Goal: Find specific page/section: Find specific page/section

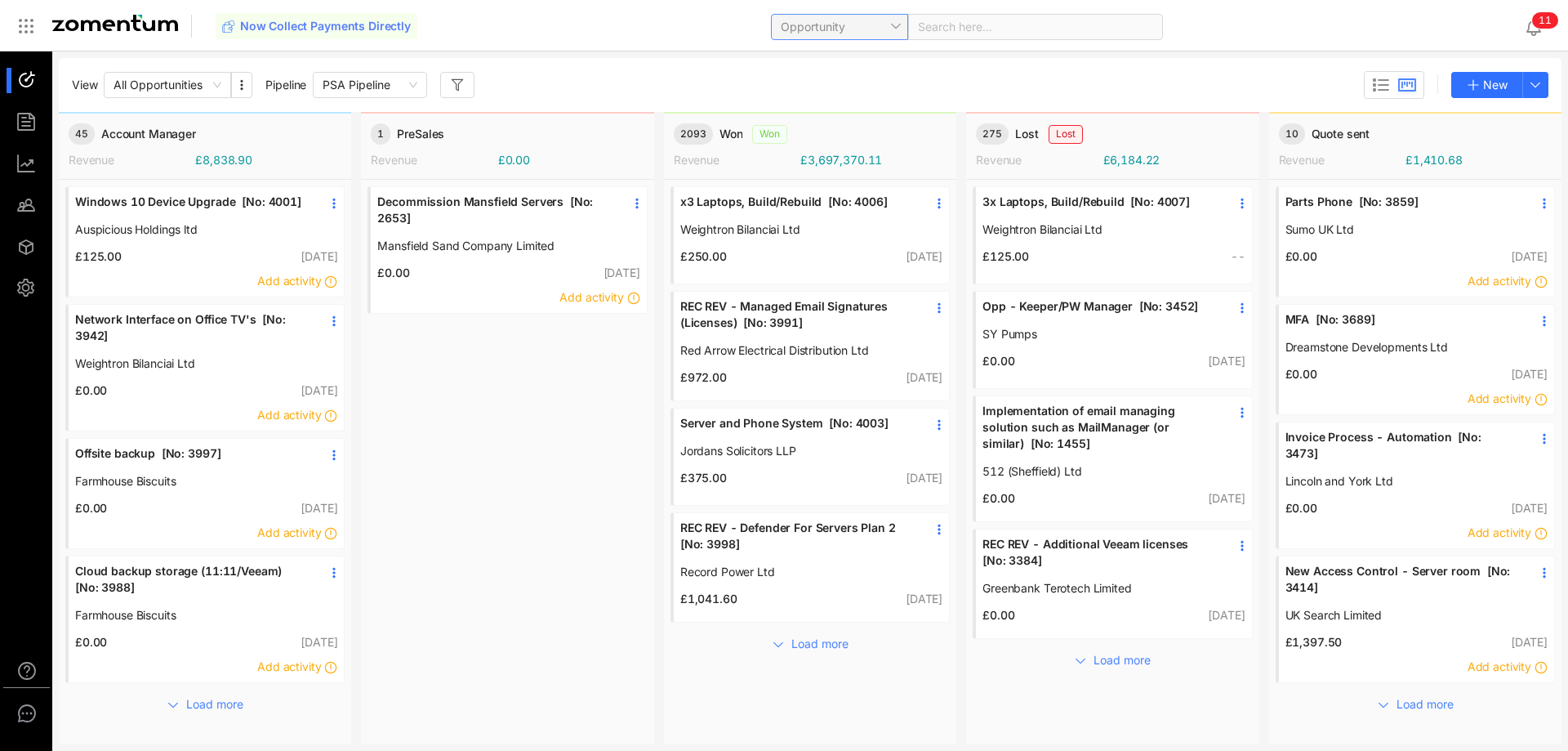
click at [847, 22] on span "Opportunity" at bounding box center [839, 26] width 117 height 24
click at [827, 169] on div "Client" at bounding box center [838, 163] width 117 height 18
click at [942, 28] on span at bounding box center [1035, 26] width 235 height 24
type input "****"
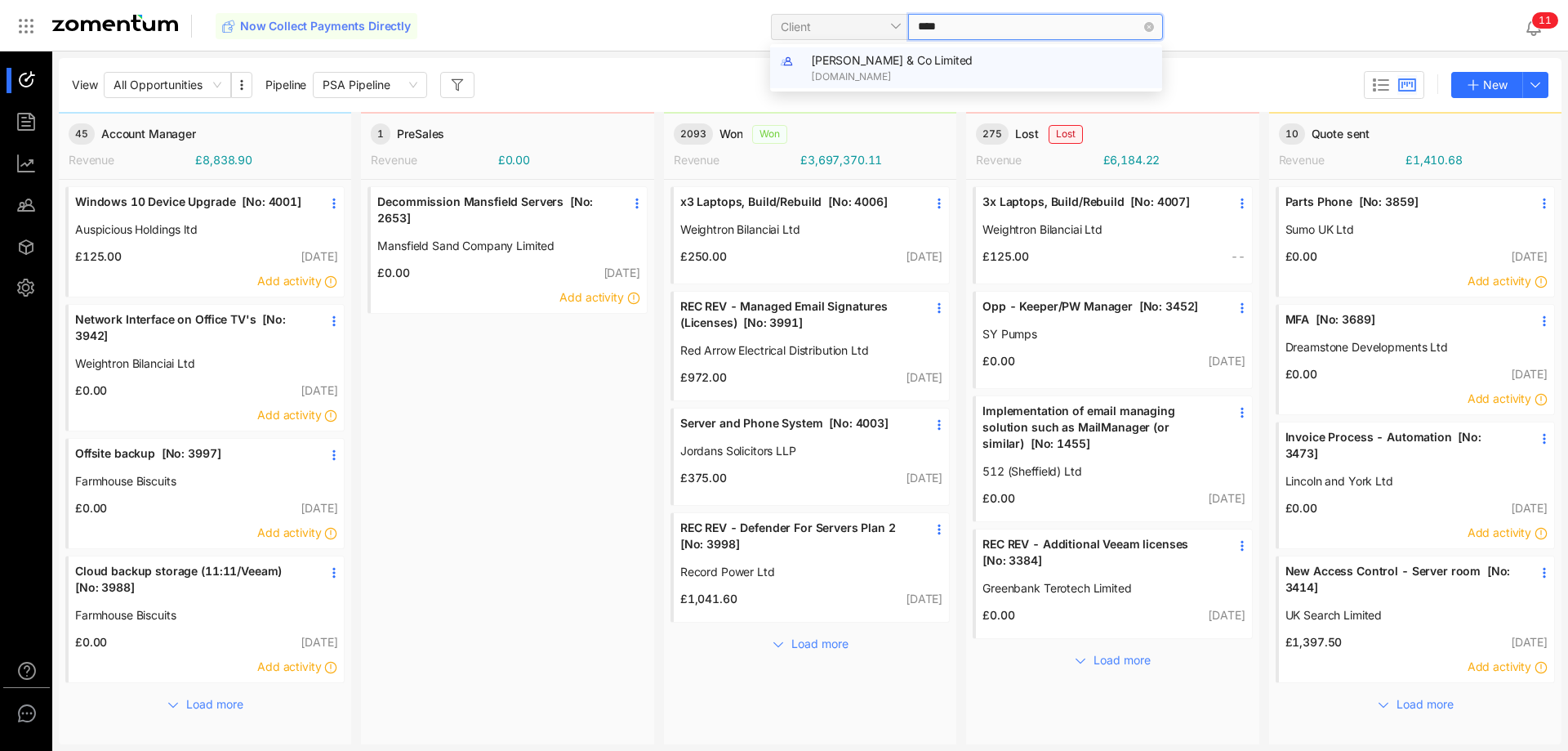
click at [1027, 67] on div "[PERSON_NAME] & Co Limited [DOMAIN_NAME]" at bounding box center [981, 68] width 342 height 33
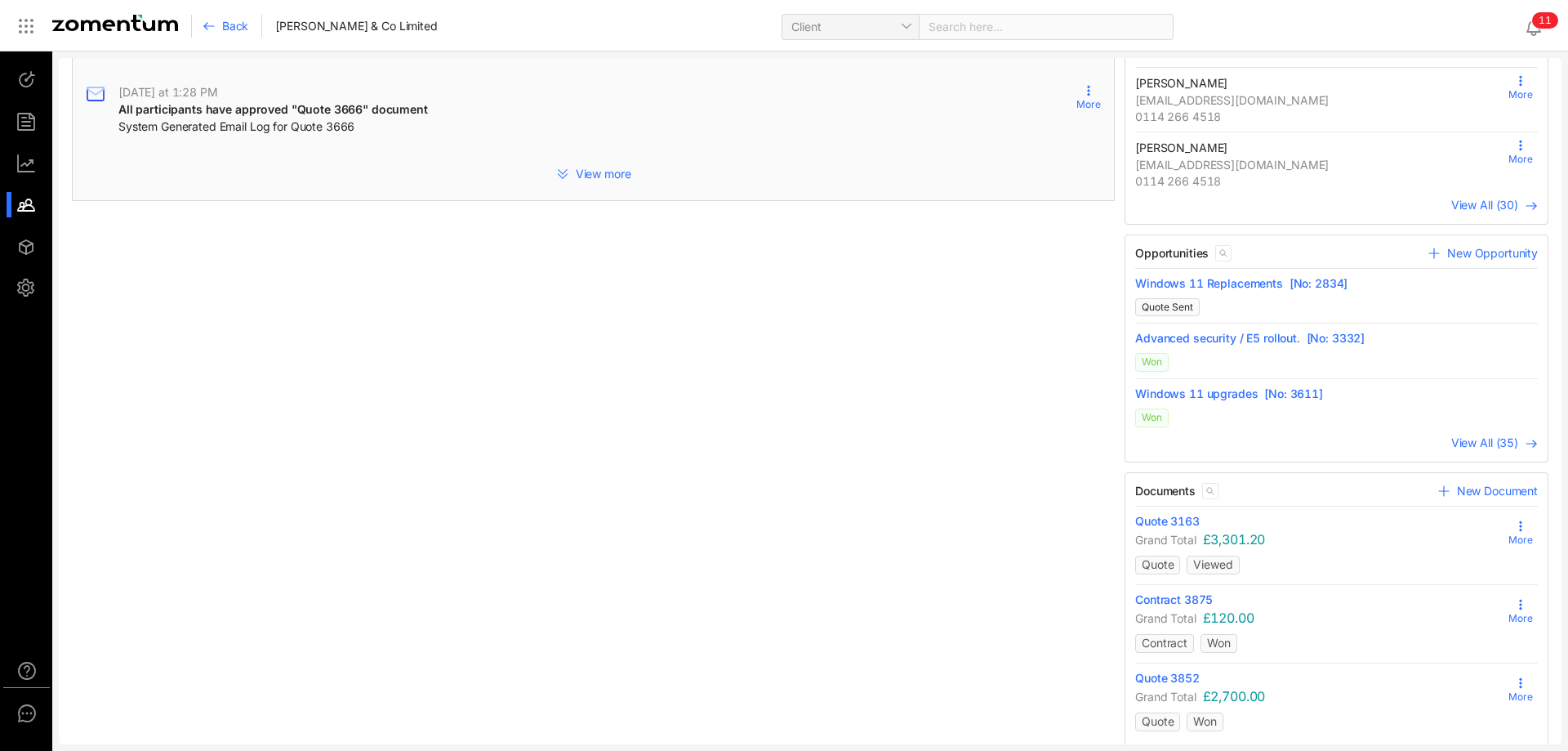
scroll to position [478, 0]
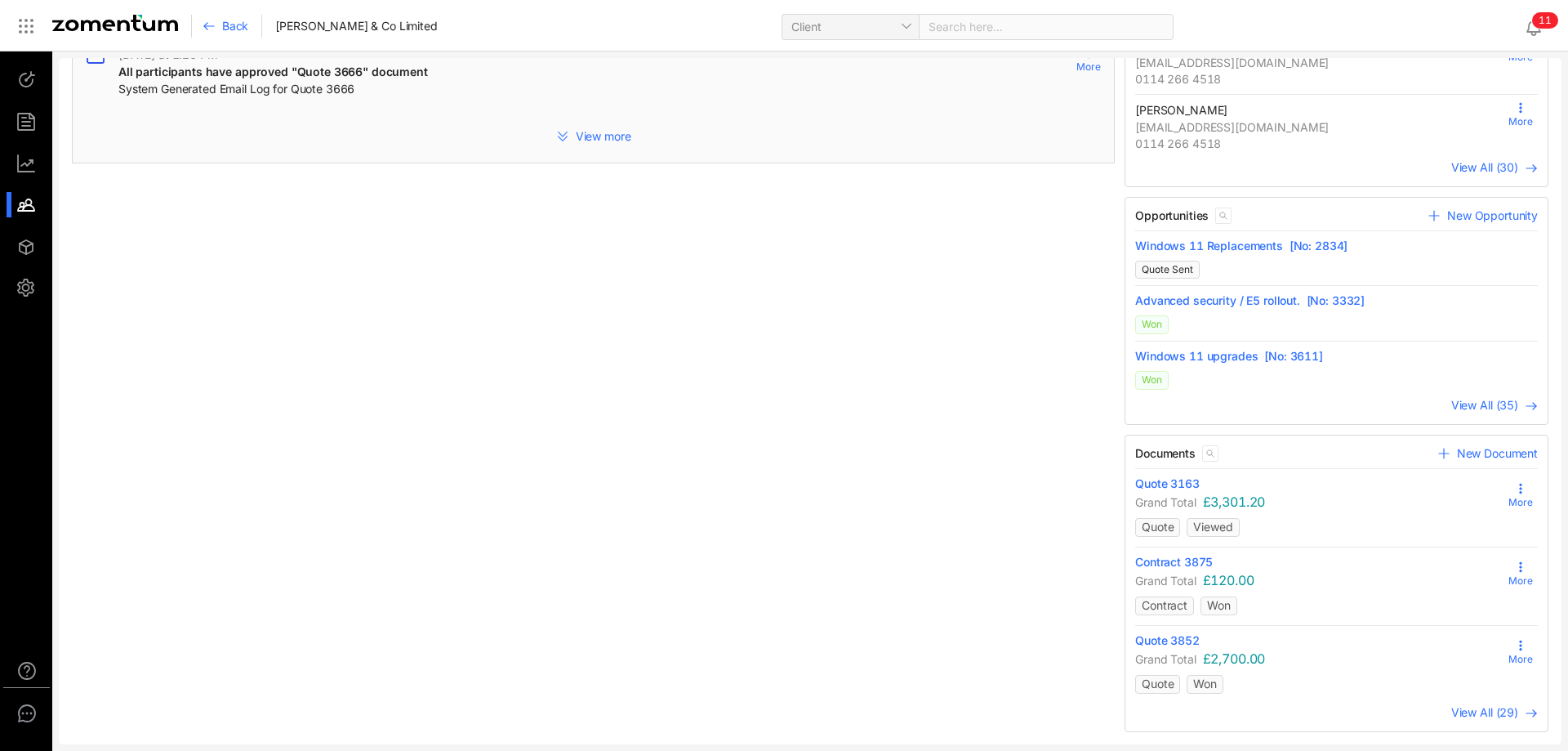
click at [1465, 413] on link "View All (35)" at bounding box center [1495, 405] width 87 height 18
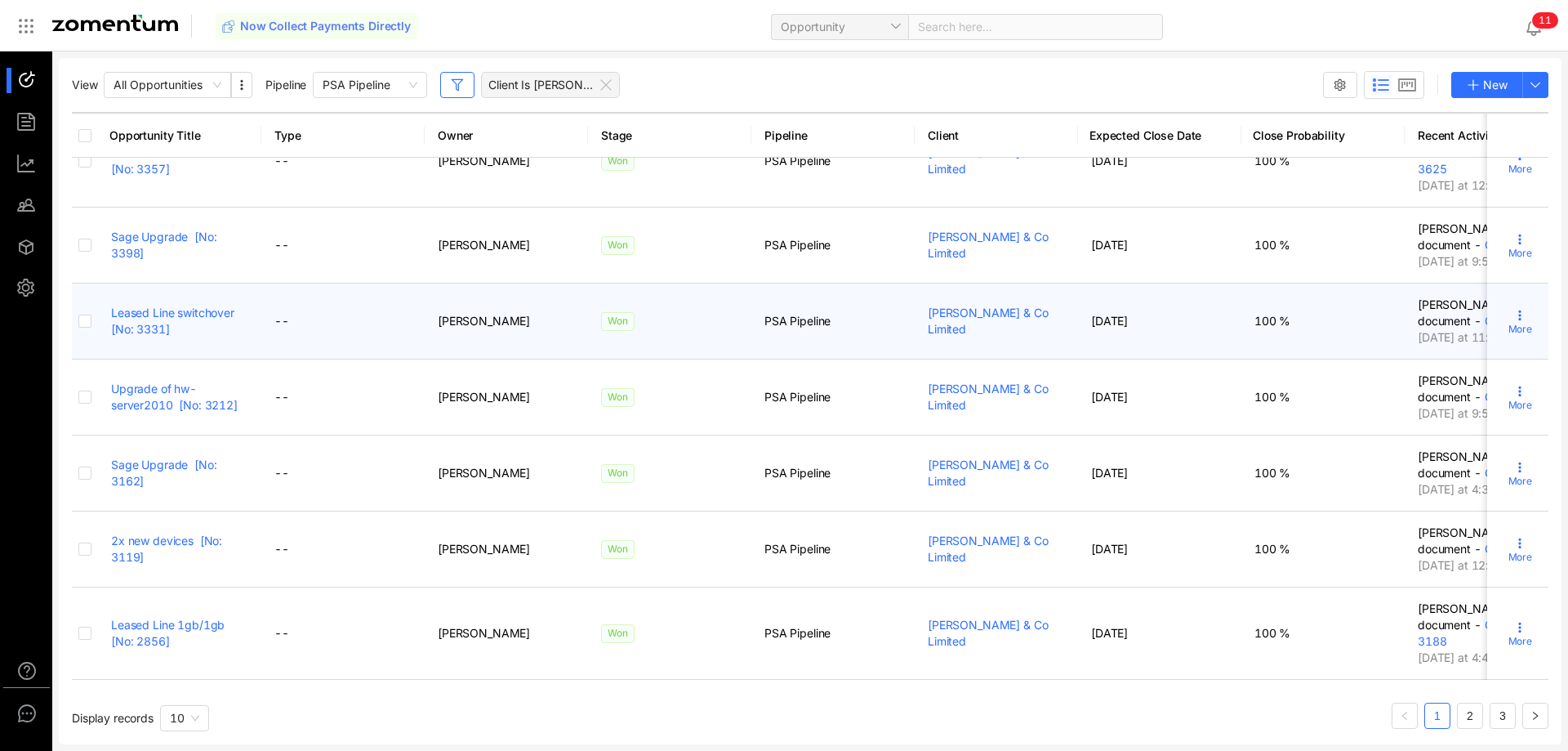
scroll to position [418, 0]
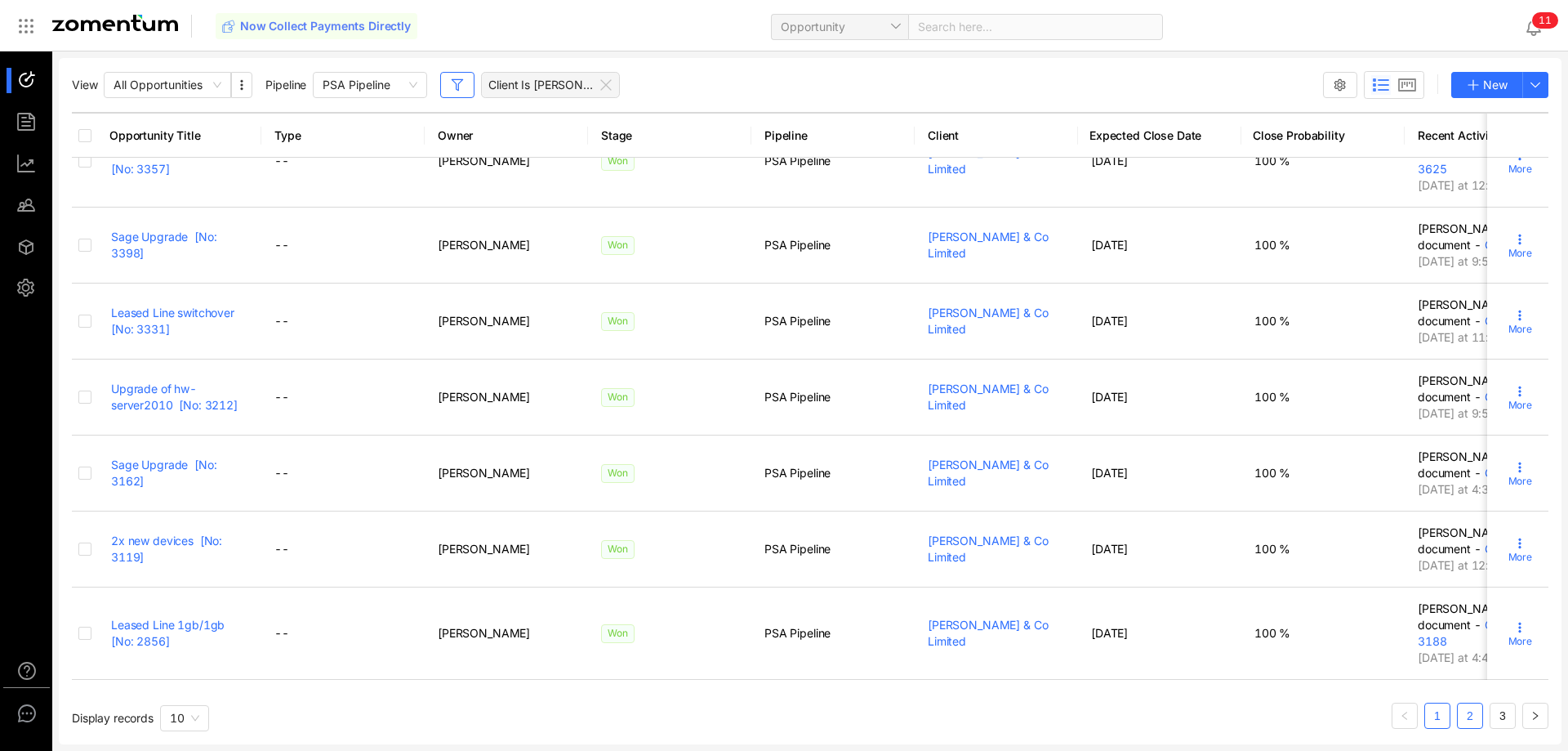
click at [1468, 721] on link "2" at bounding box center [1469, 716] width 24 height 24
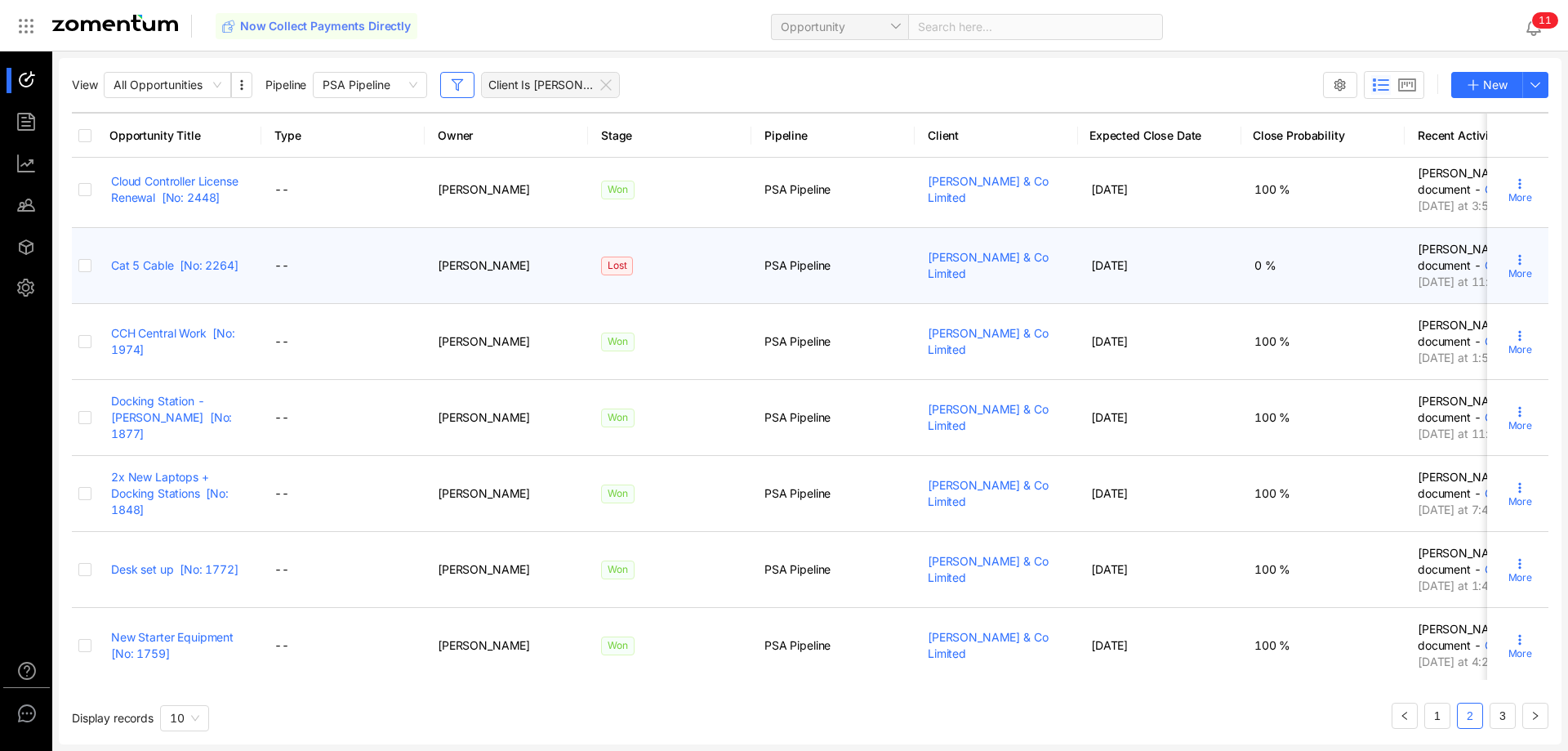
scroll to position [418, 0]
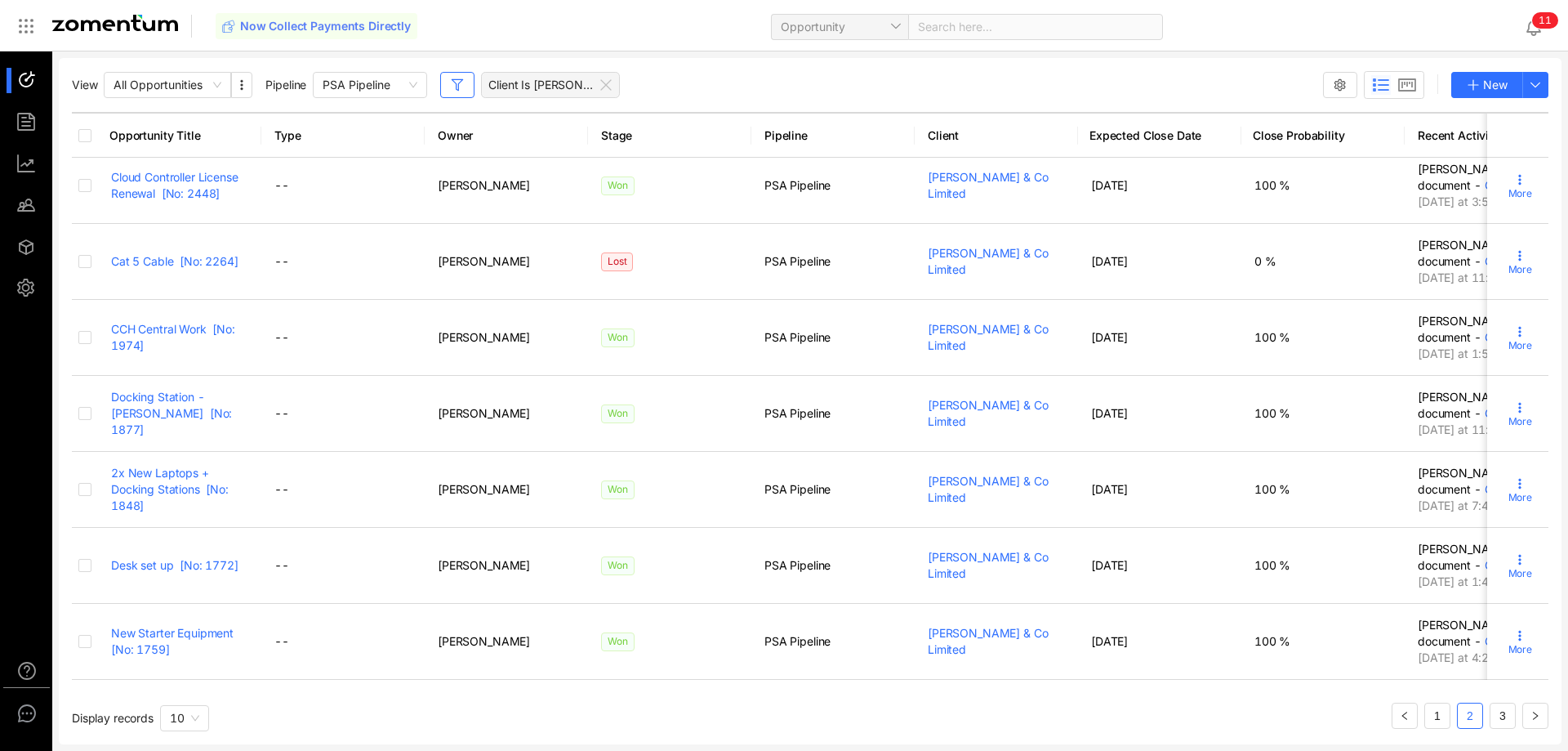
click at [1500, 725] on link "3" at bounding box center [1502, 716] width 24 height 24
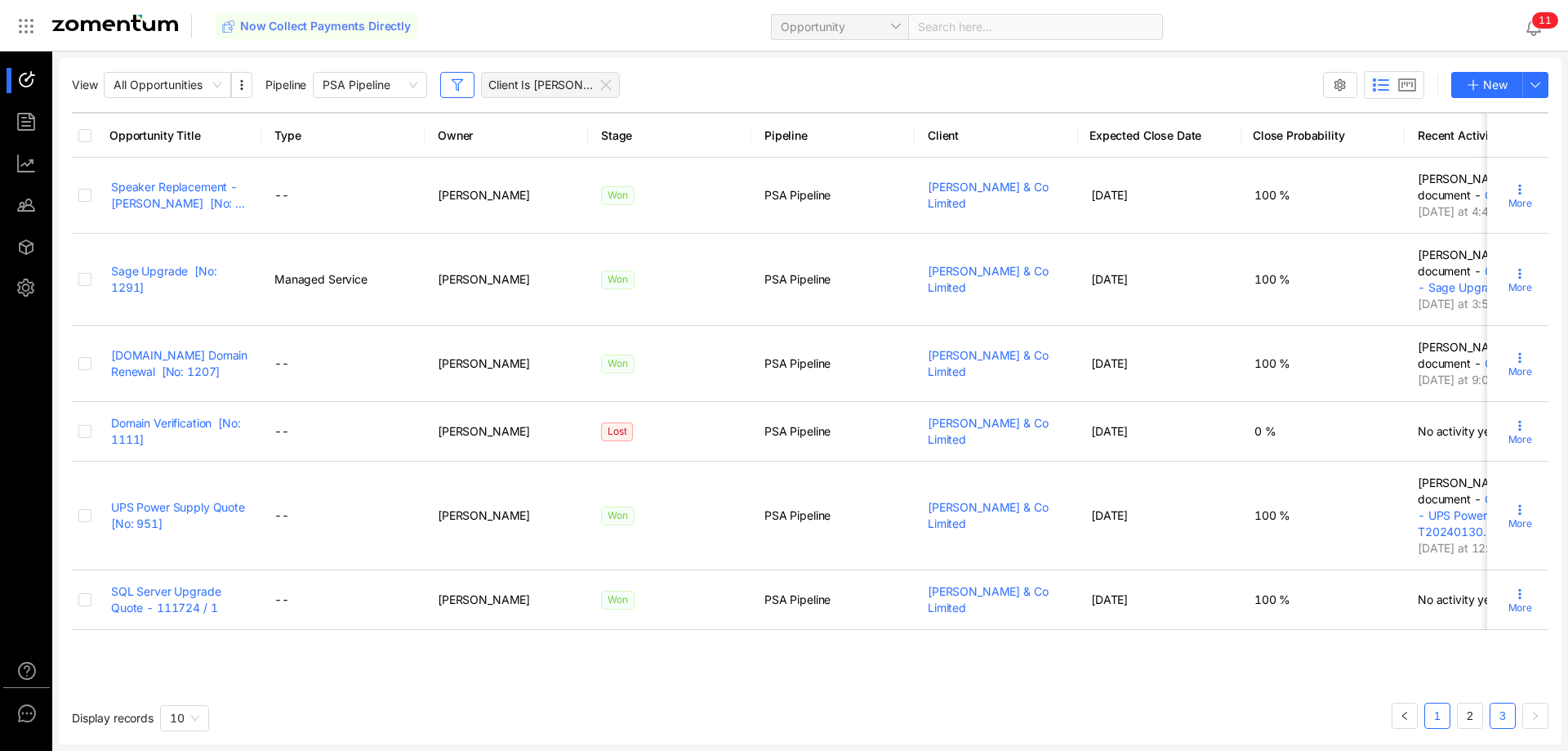
click at [1441, 727] on link "1" at bounding box center [1437, 716] width 24 height 24
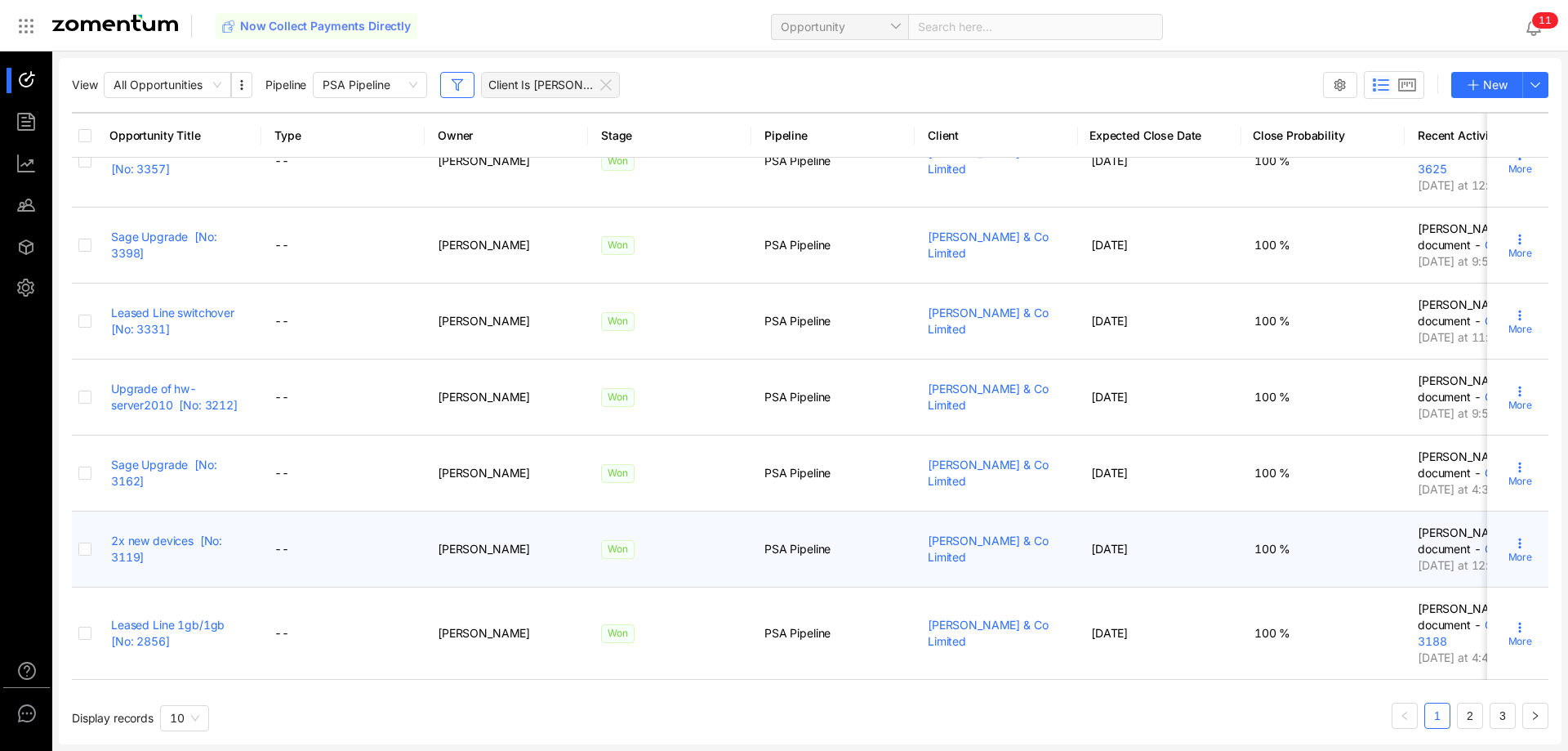
scroll to position [418, 0]
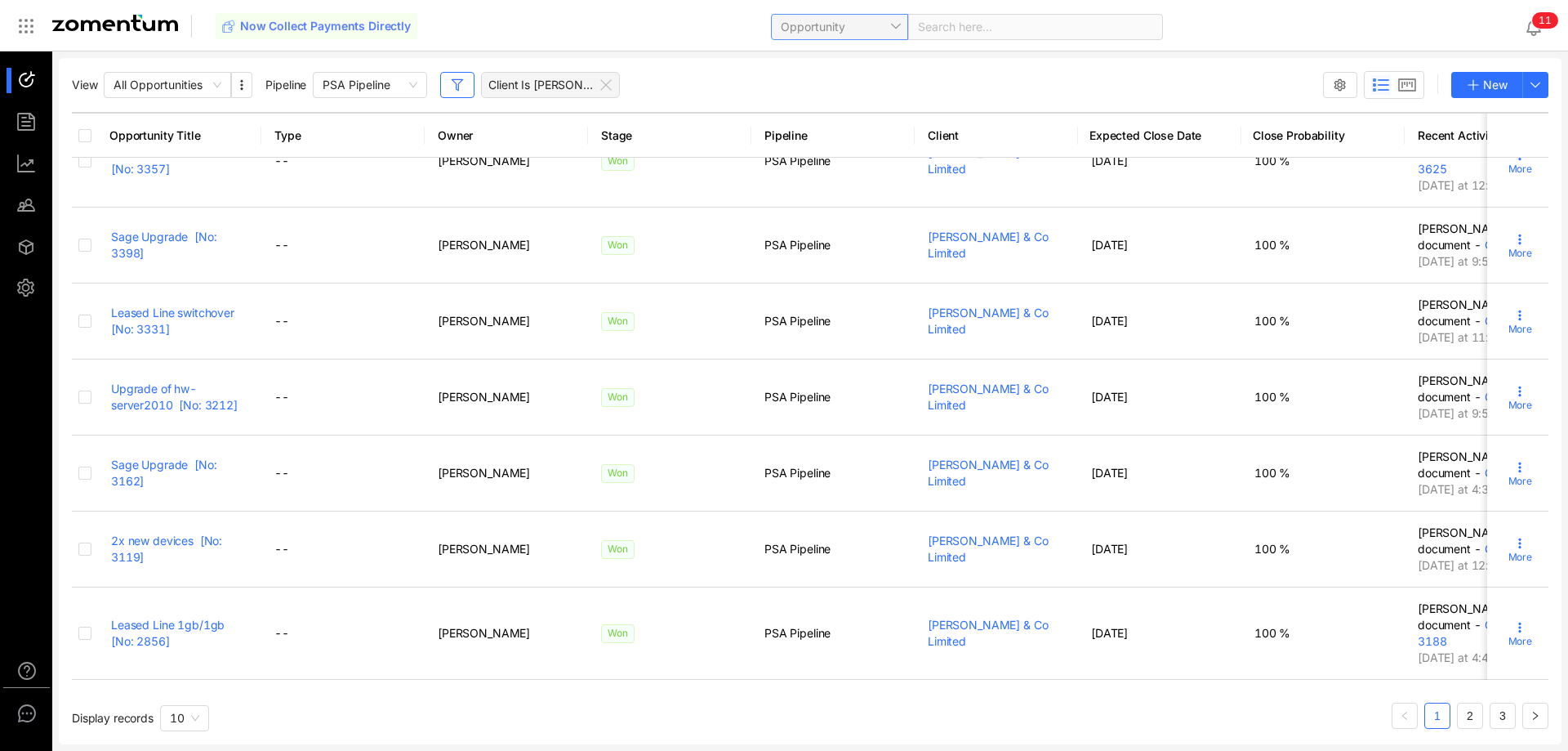
click at [891, 25] on span "Opportunity" at bounding box center [839, 26] width 117 height 24
click at [957, 26] on input "search" at bounding box center [975, 26] width 115 height 24
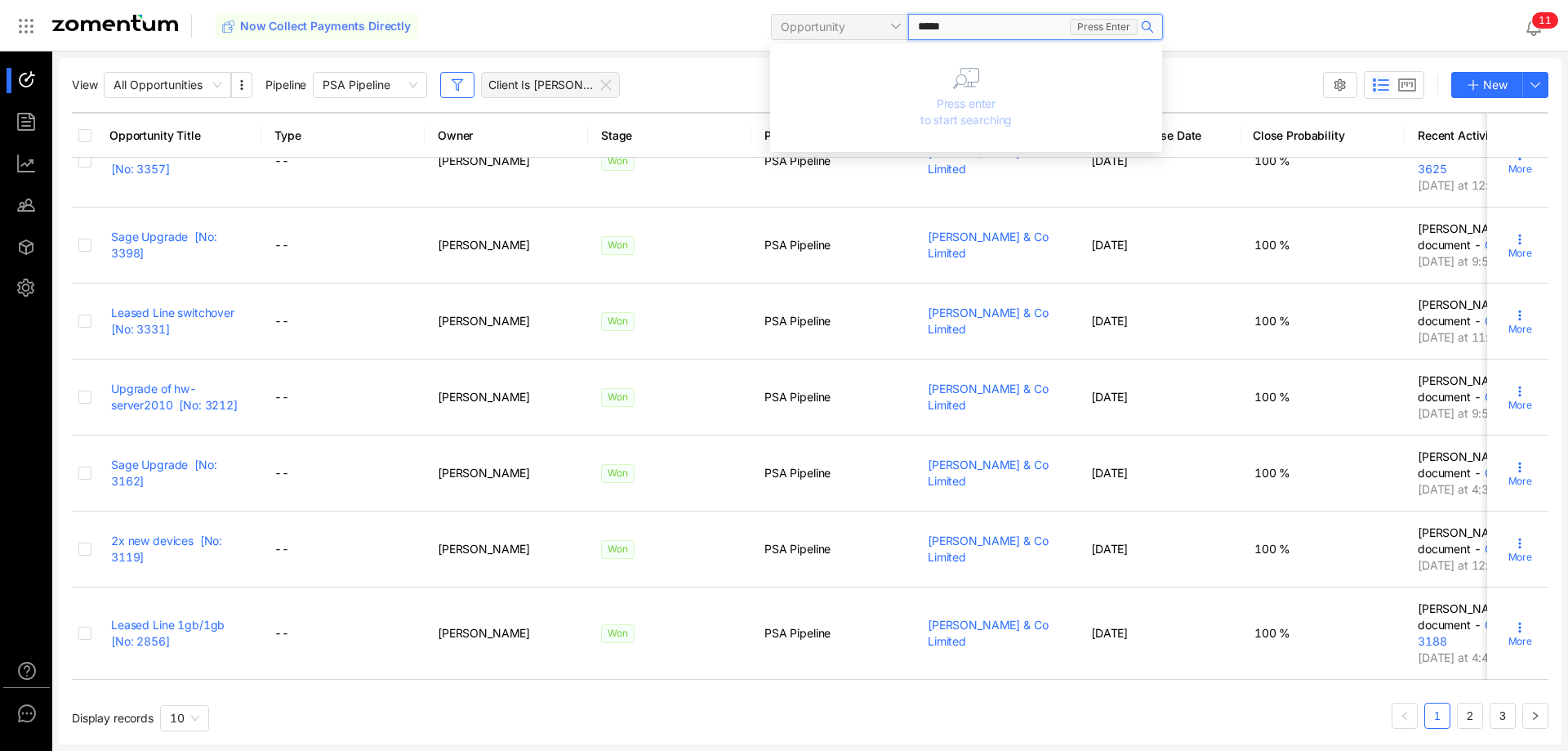
type input "******"
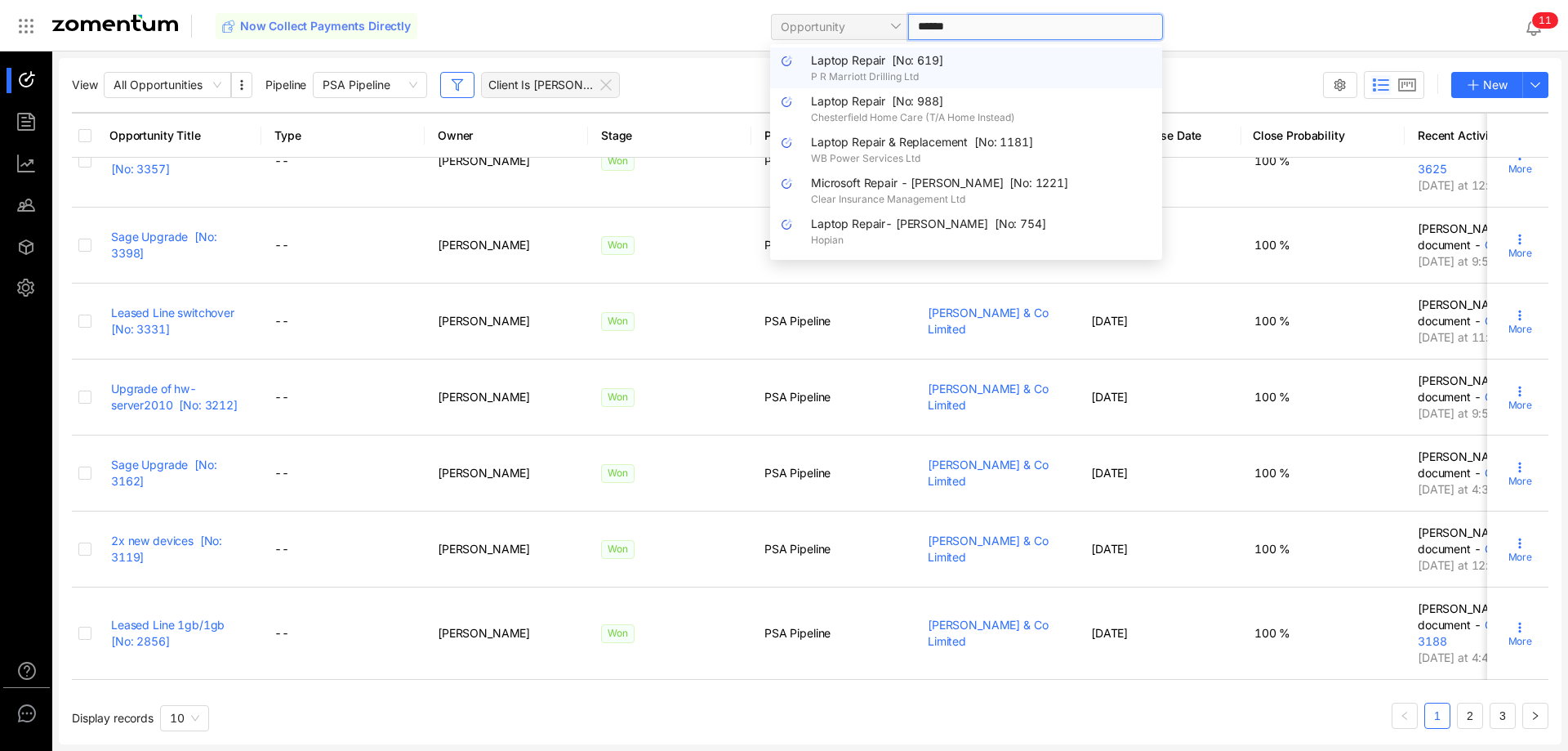
click at [999, 74] on span "P R Marriott Drilling Ltd" at bounding box center [981, 76] width 342 height 14
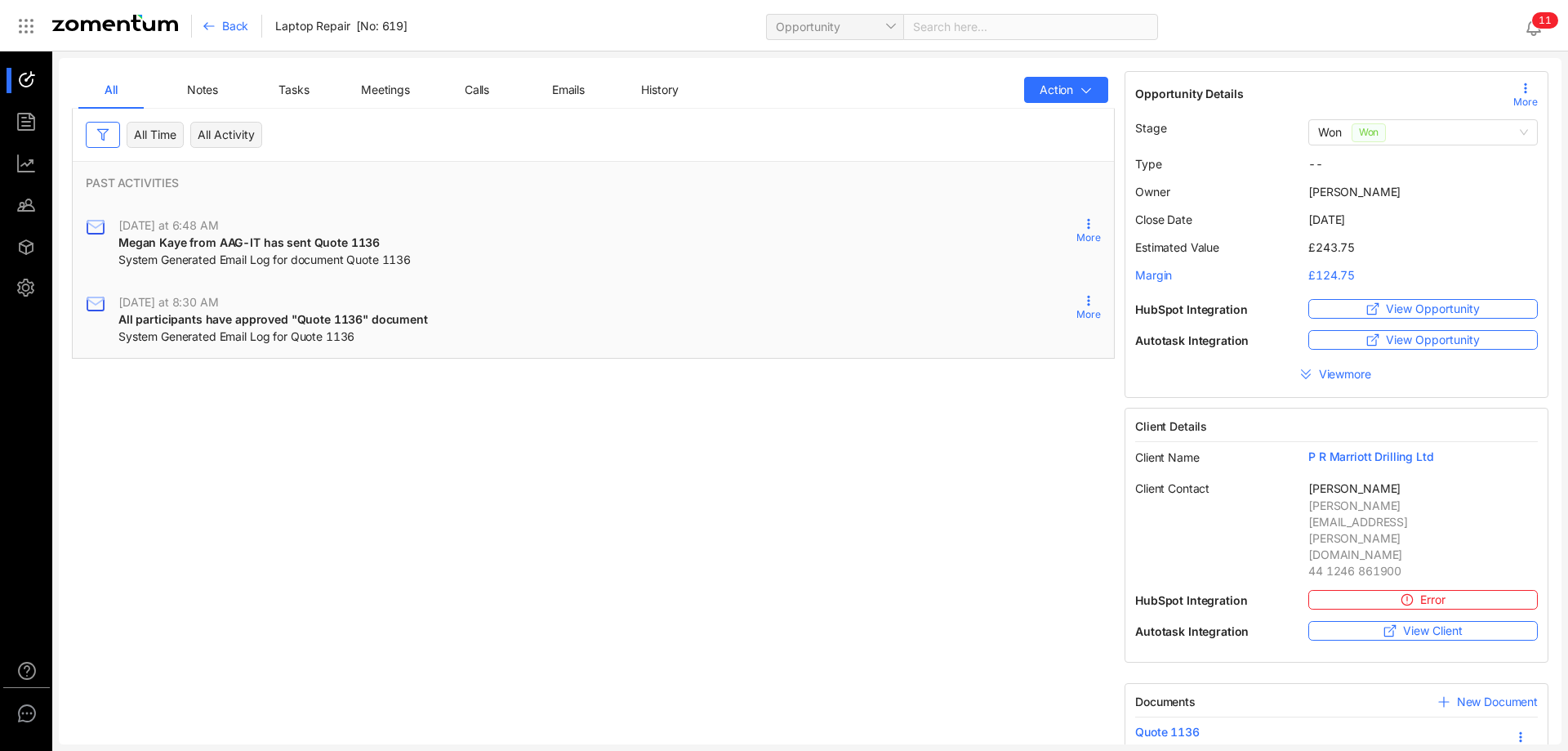
scroll to position [24, 0]
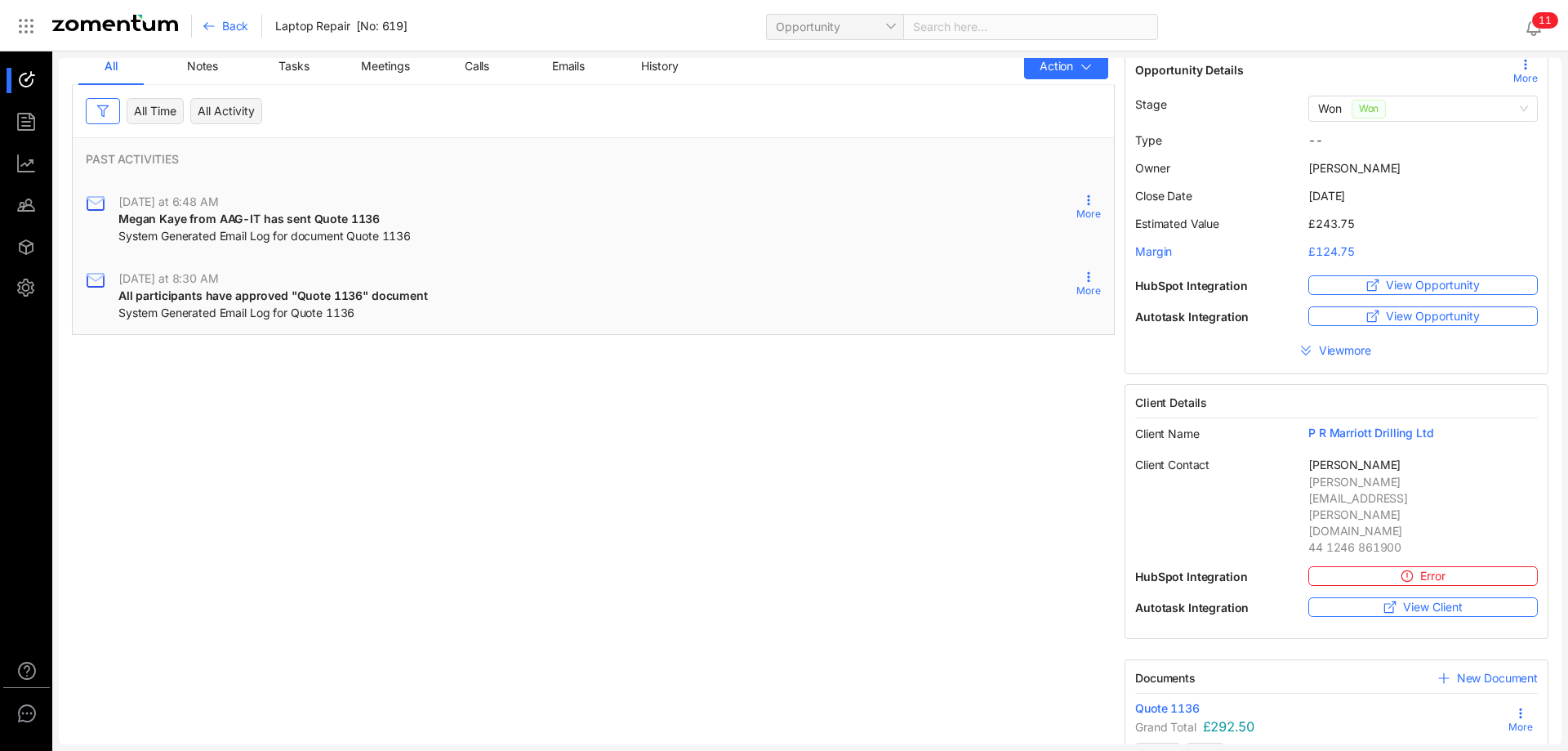
click at [1169, 700] on span "Quote 1136" at bounding box center [1167, 708] width 64 height 16
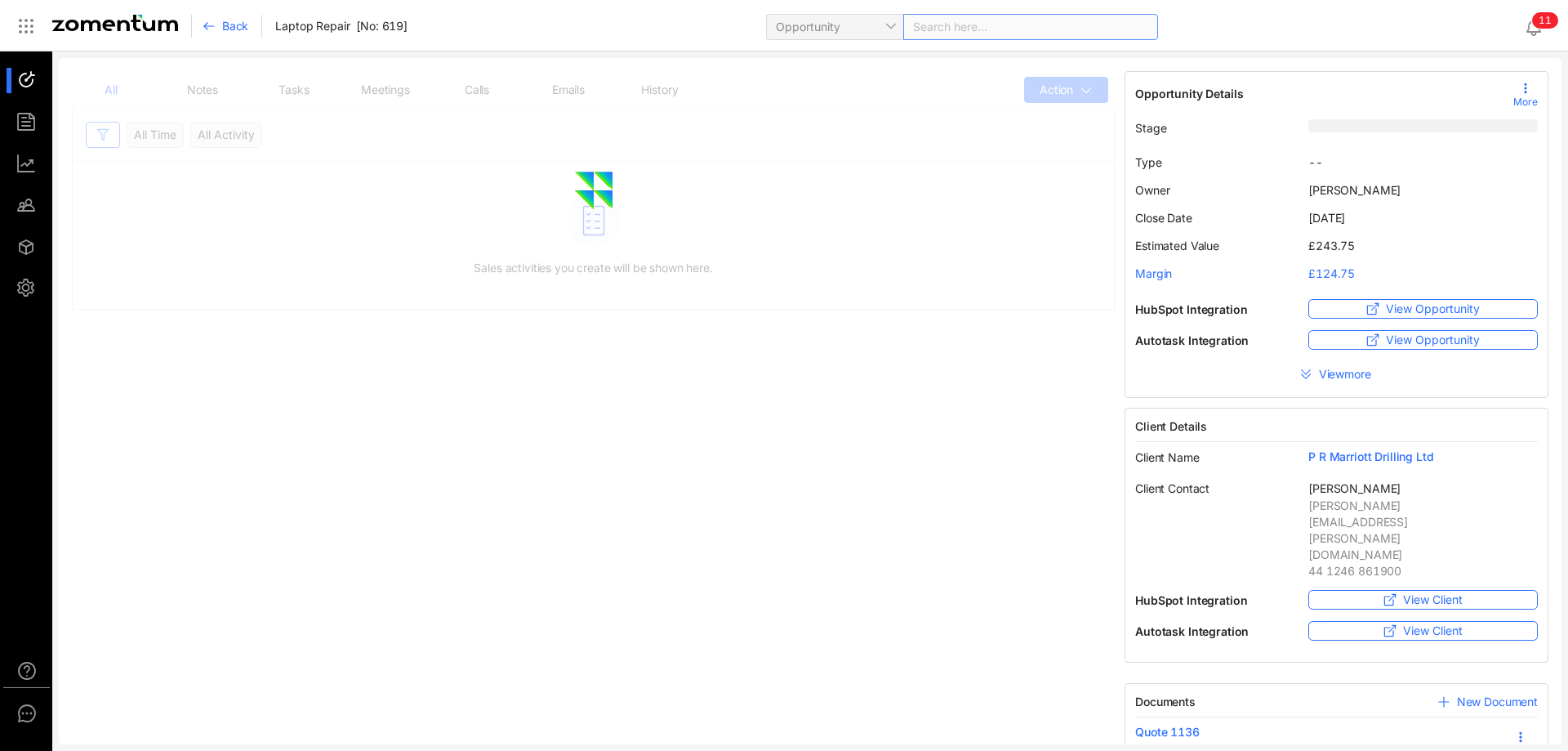
click at [949, 29] on input "search" at bounding box center [971, 26] width 115 height 24
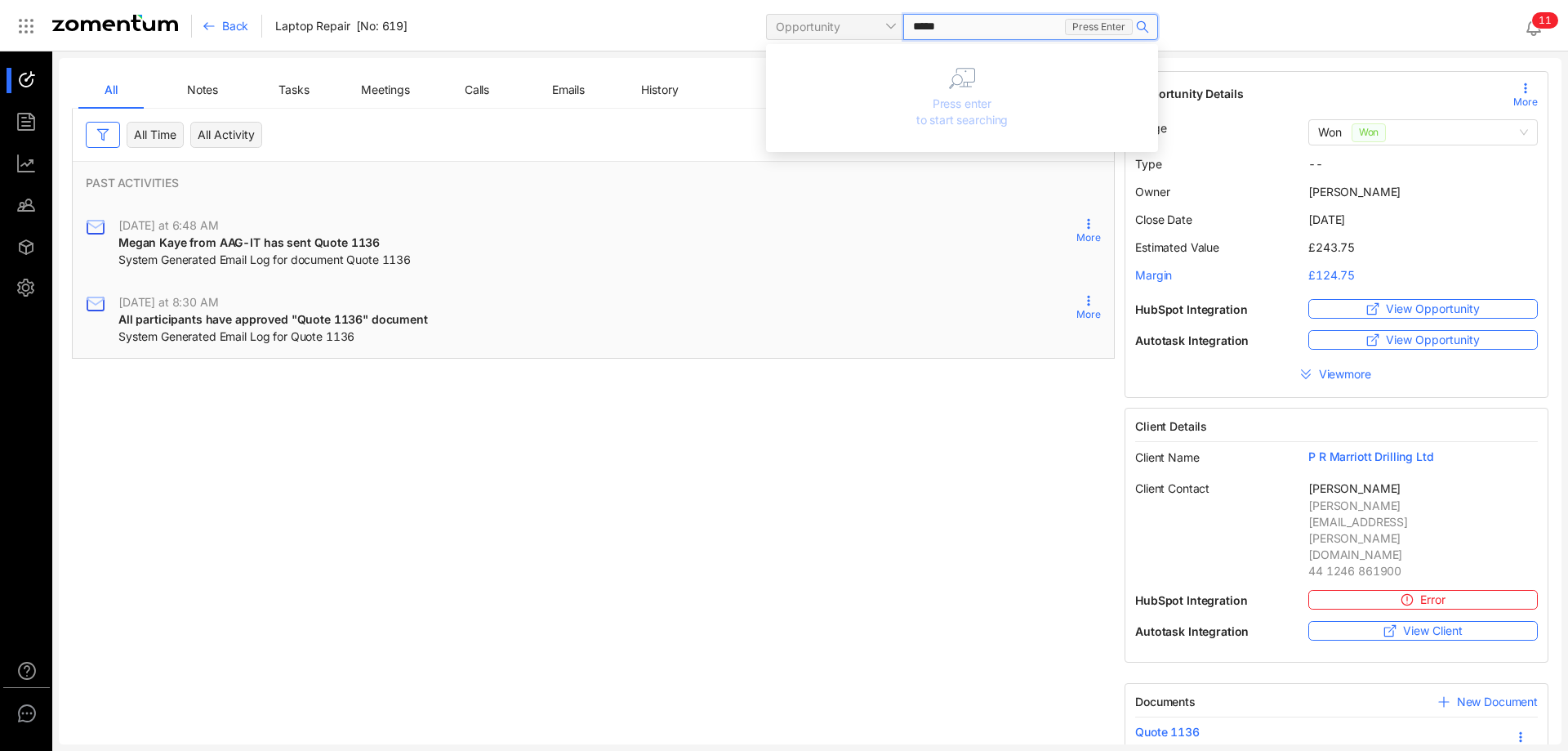
type input "******"
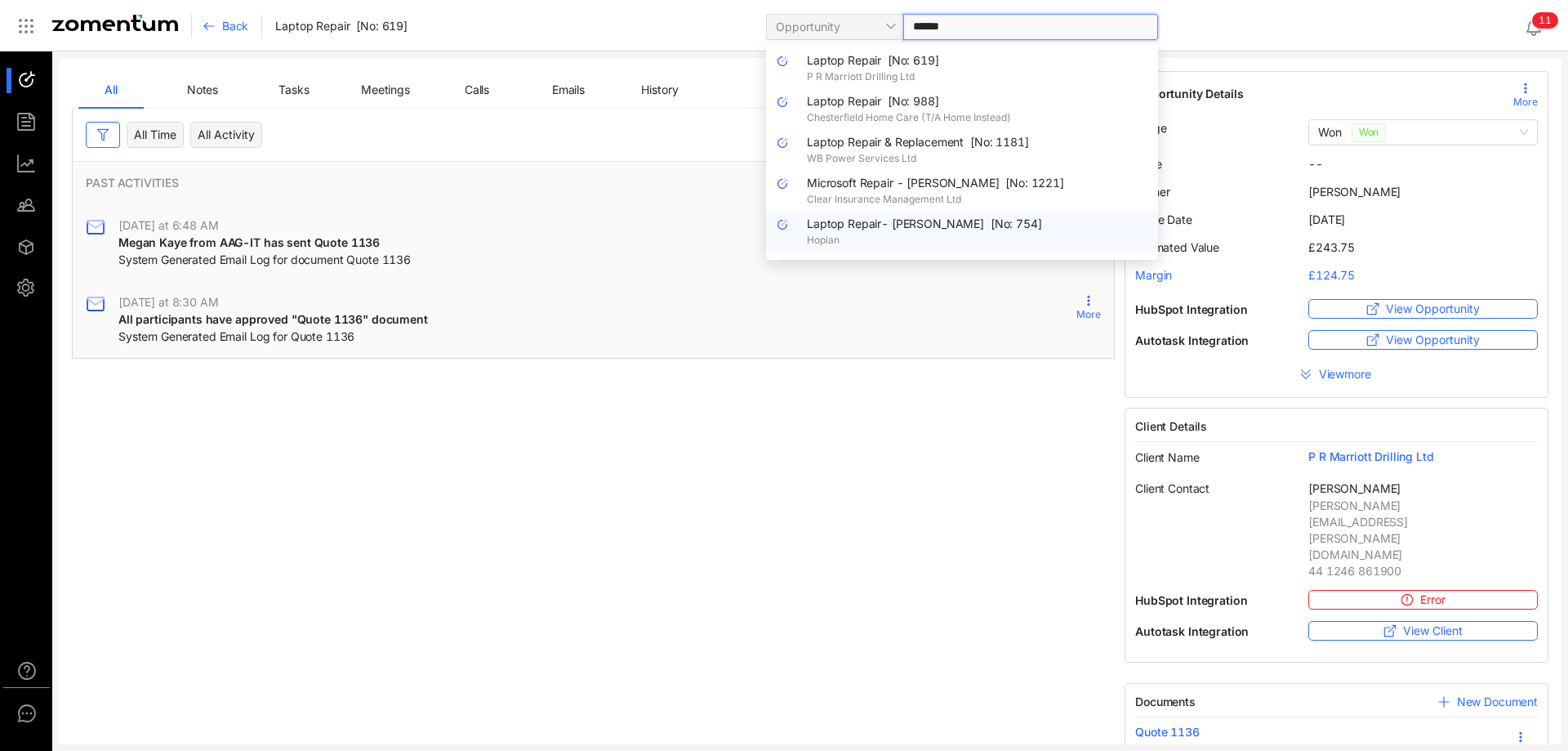
click at [973, 230] on span "Laptop Repair- [PERSON_NAME] [No: 754]" at bounding box center [924, 224] width 235 height 14
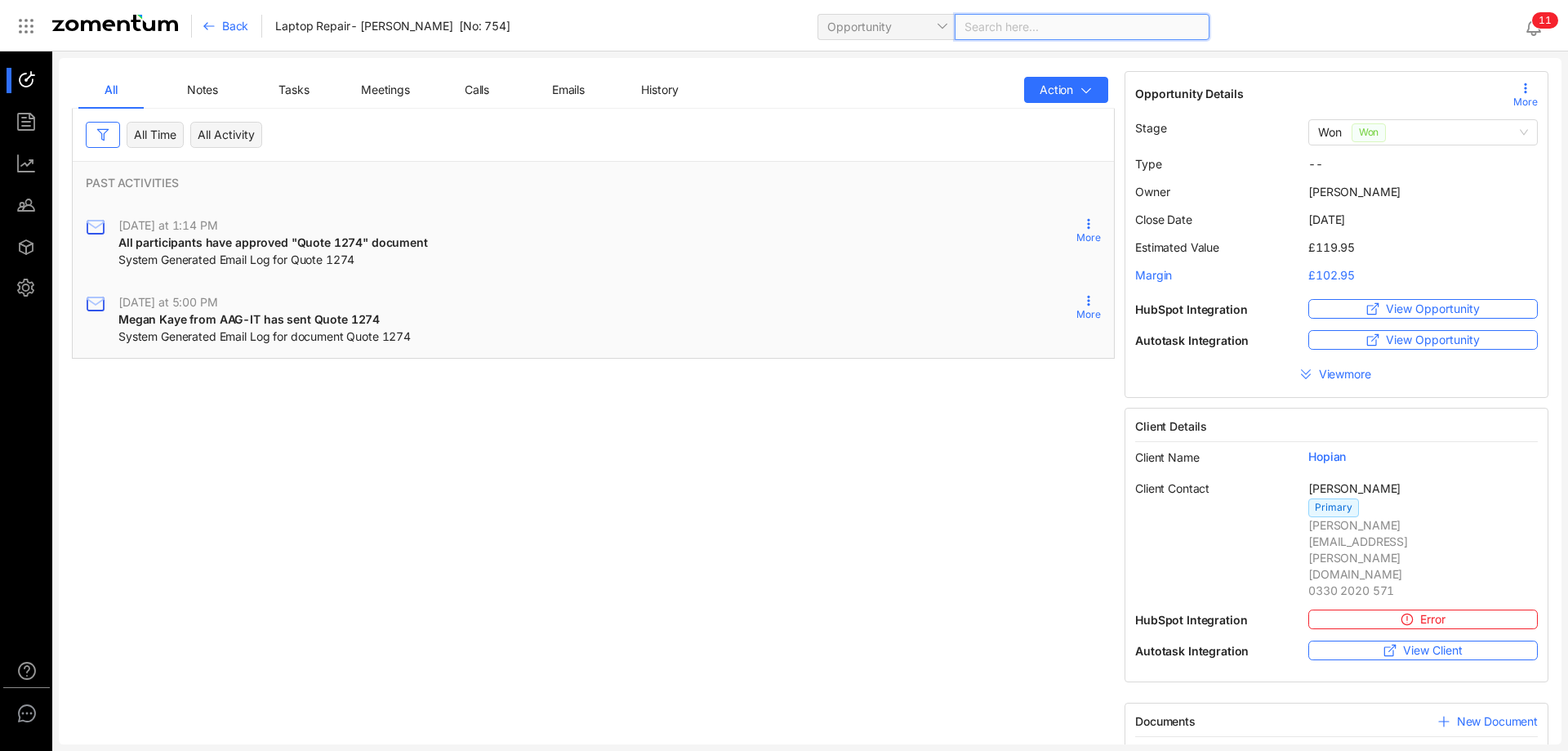
click at [1187, 743] on span "Quote 1274" at bounding box center [1167, 751] width 64 height 16
click at [897, 25] on span "Opportunity" at bounding box center [886, 26] width 117 height 24
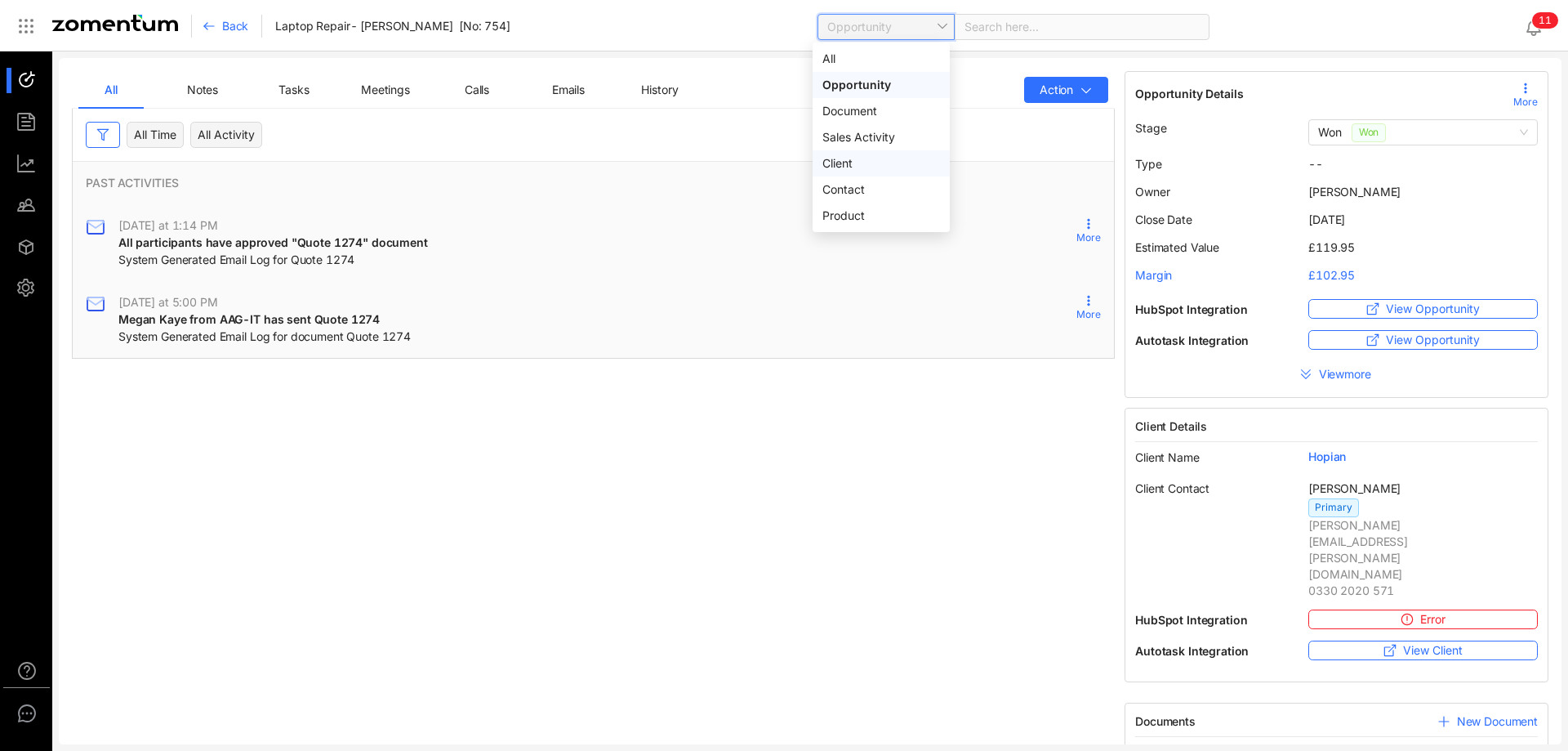
click at [863, 158] on div "Client" at bounding box center [881, 163] width 117 height 18
click at [974, 26] on span at bounding box center [1082, 26] width 235 height 24
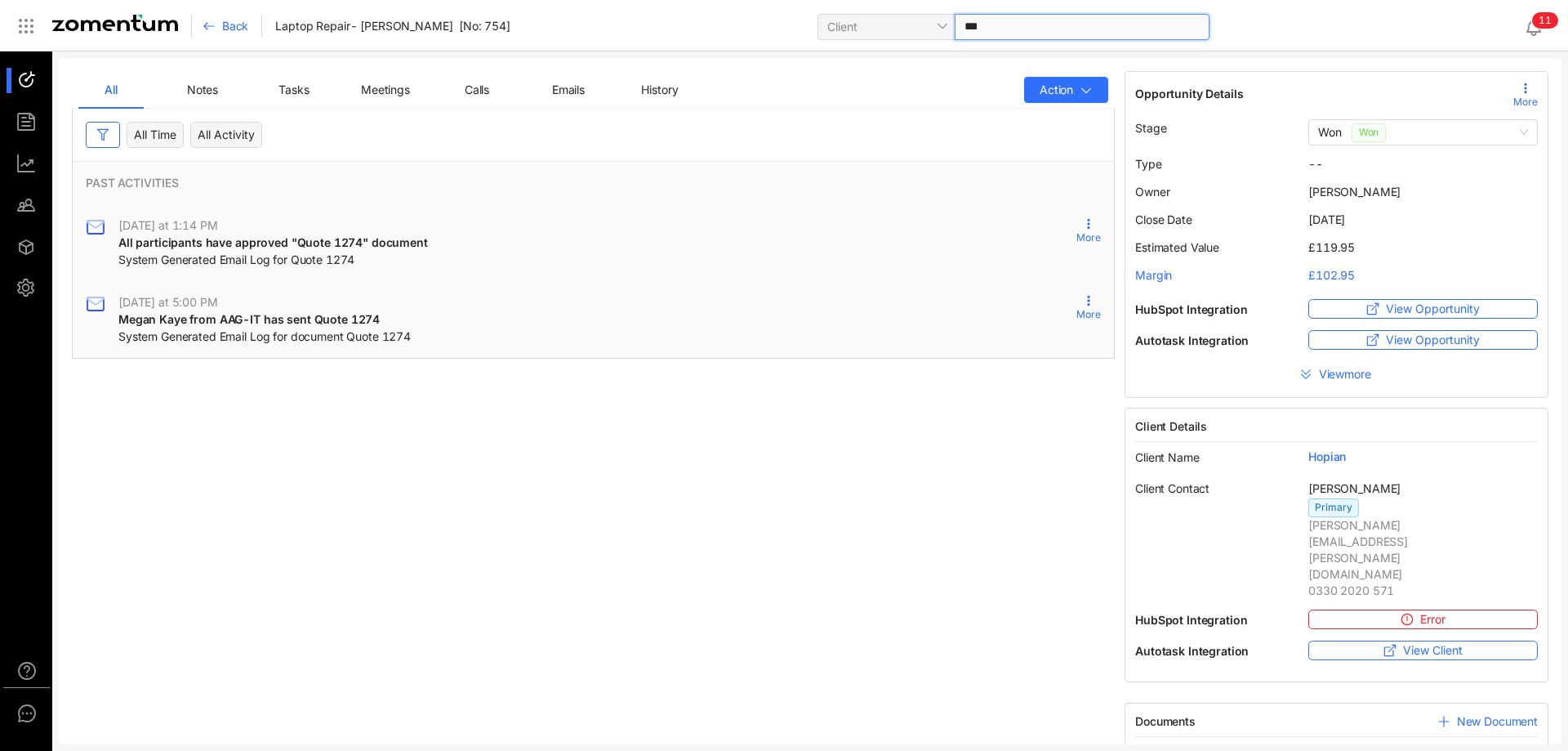
type input "****"
click at [954, 68] on div "[PERSON_NAME] & Co Limited [DOMAIN_NAME]" at bounding box center [1025, 68] width 342 height 33
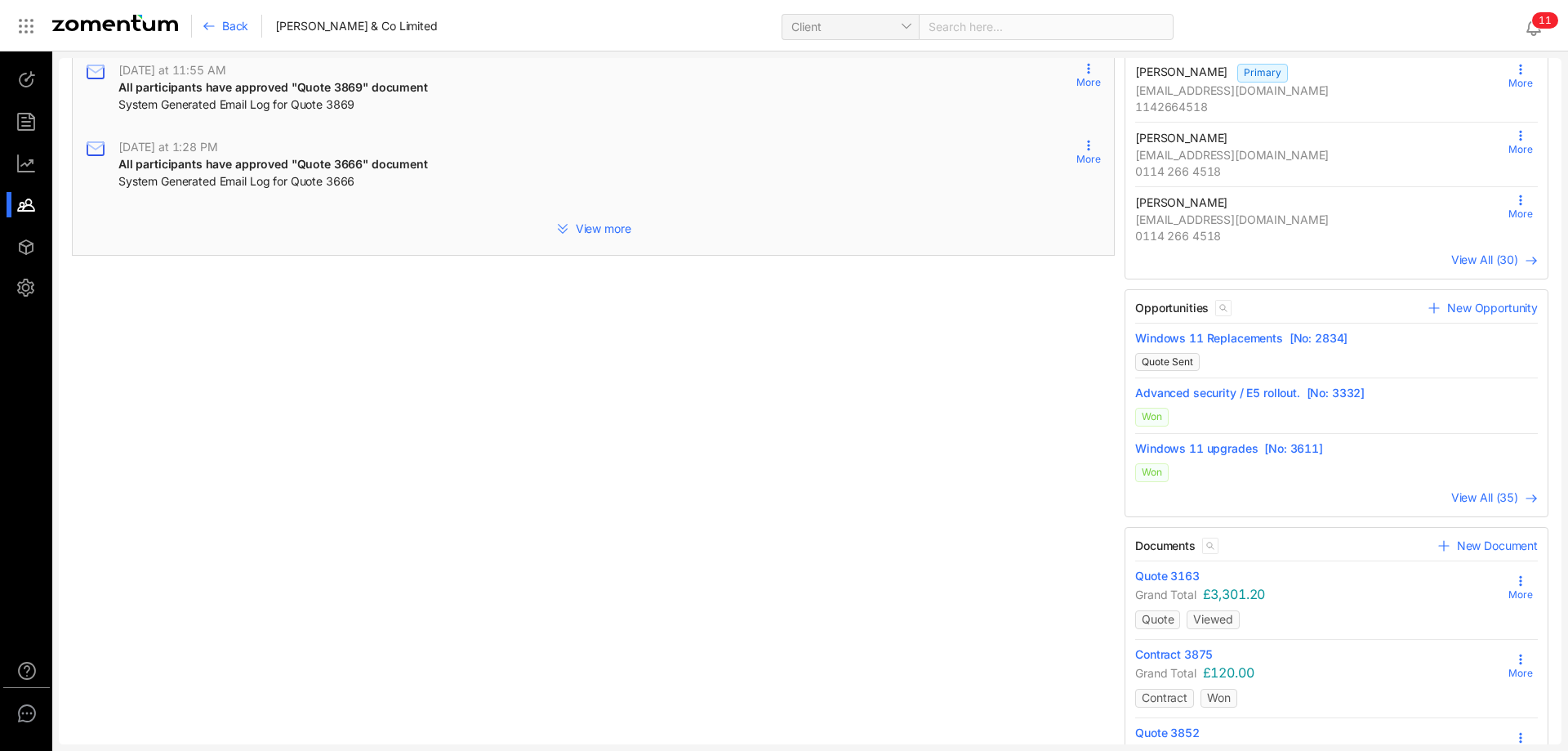
scroll to position [417, 0]
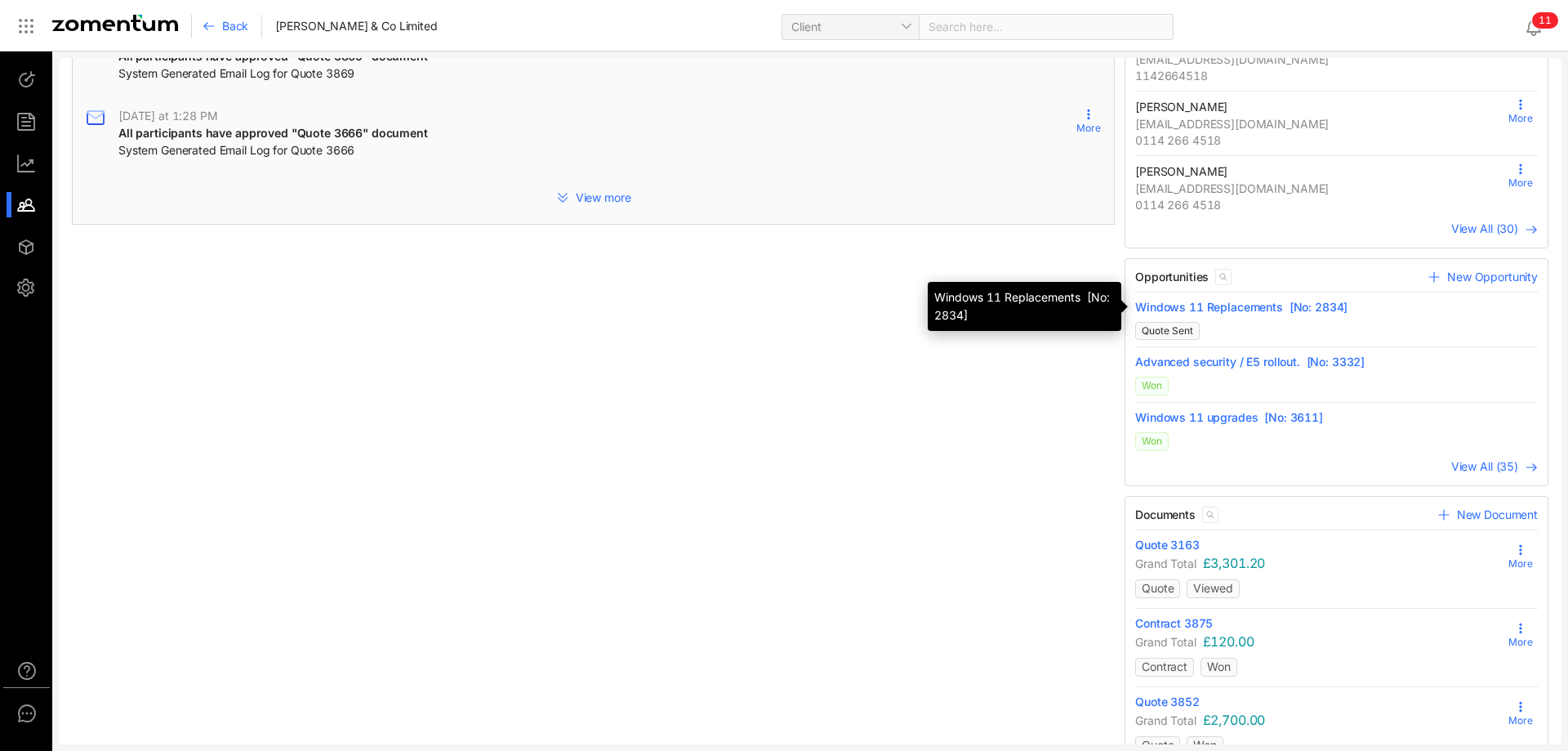
click at [1235, 303] on span "Windows 11 Replacements [No: 2834]" at bounding box center [1336, 306] width 402 height 16
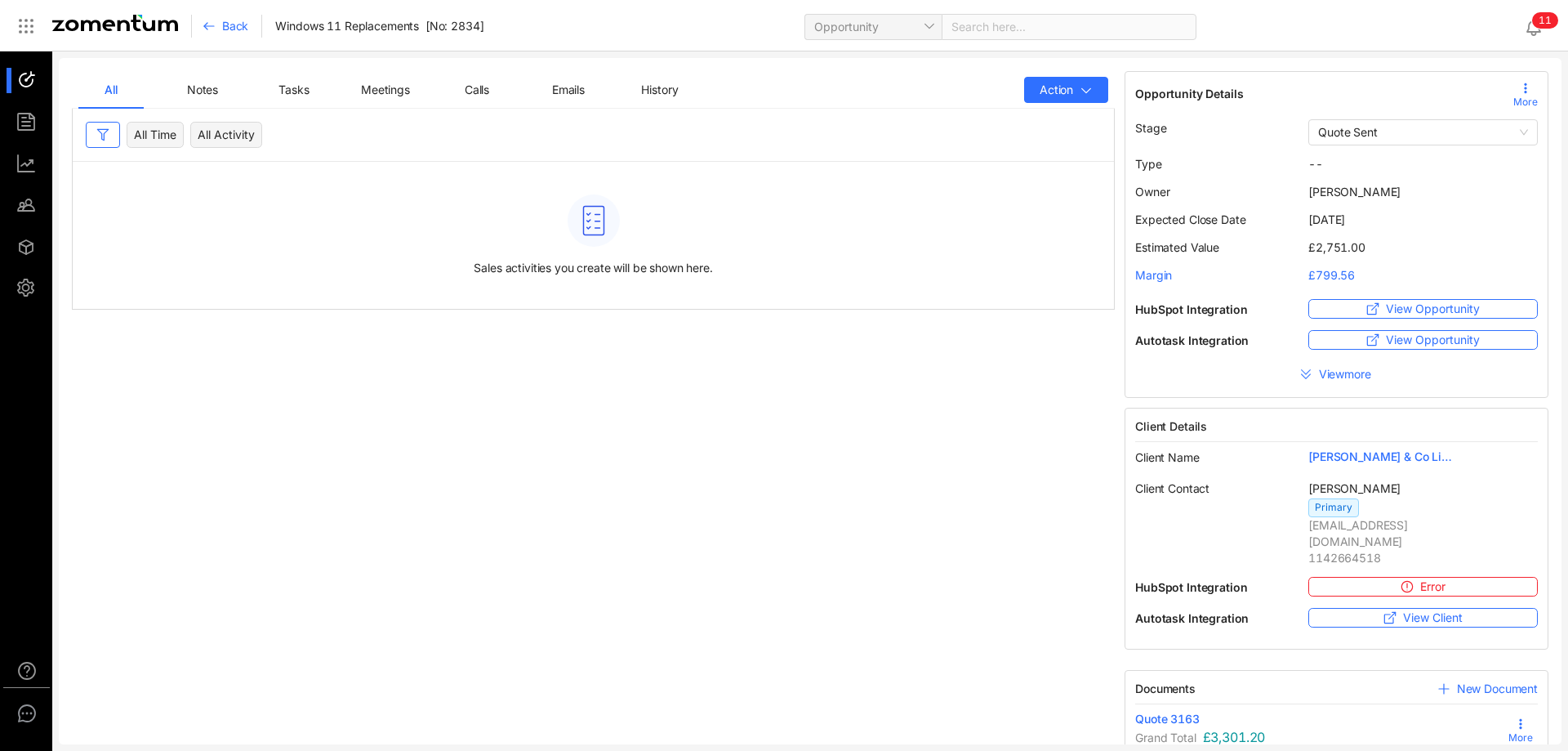
scroll to position [25, 0]
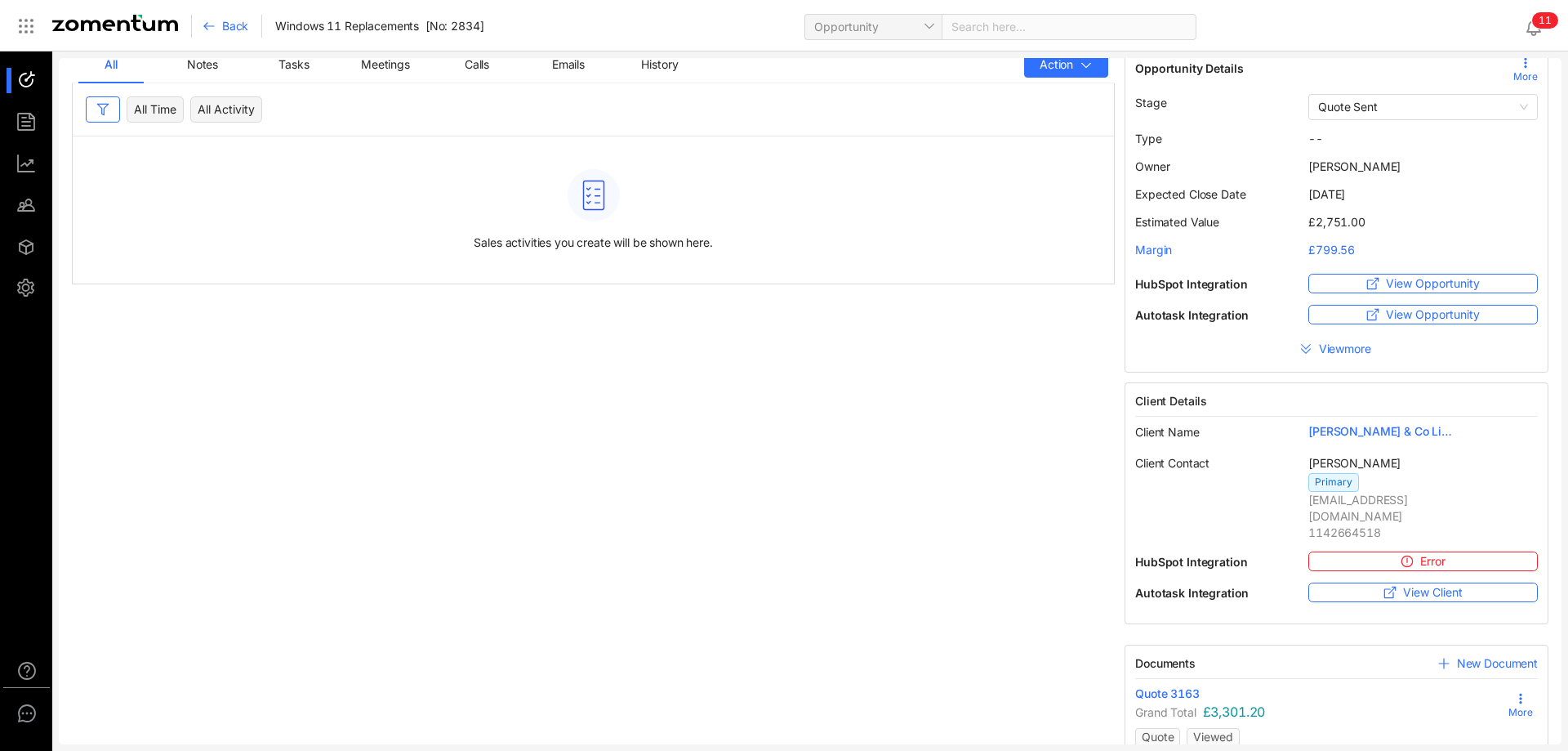
click at [224, 25] on span "Back" at bounding box center [234, 25] width 26 height 16
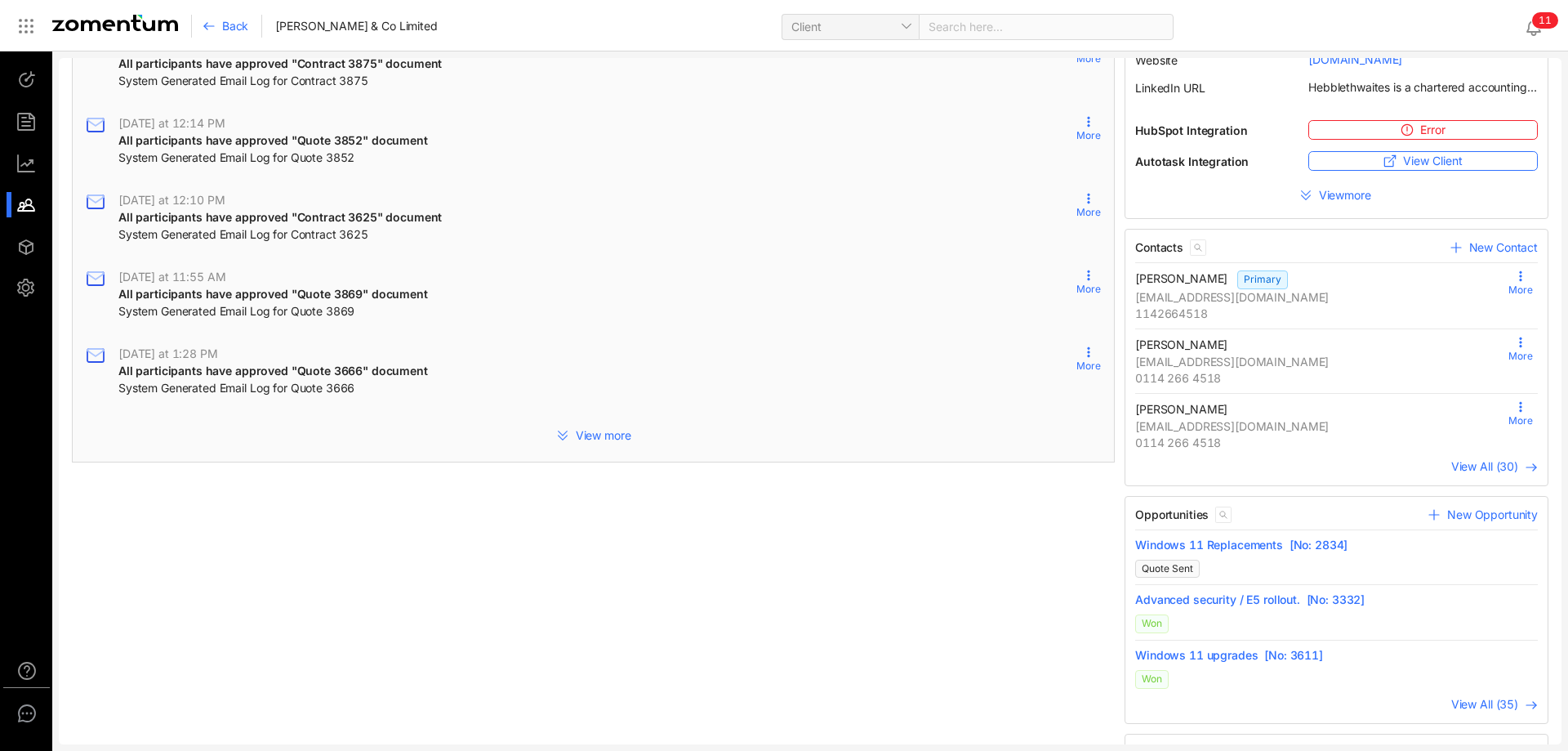
scroll to position [250, 0]
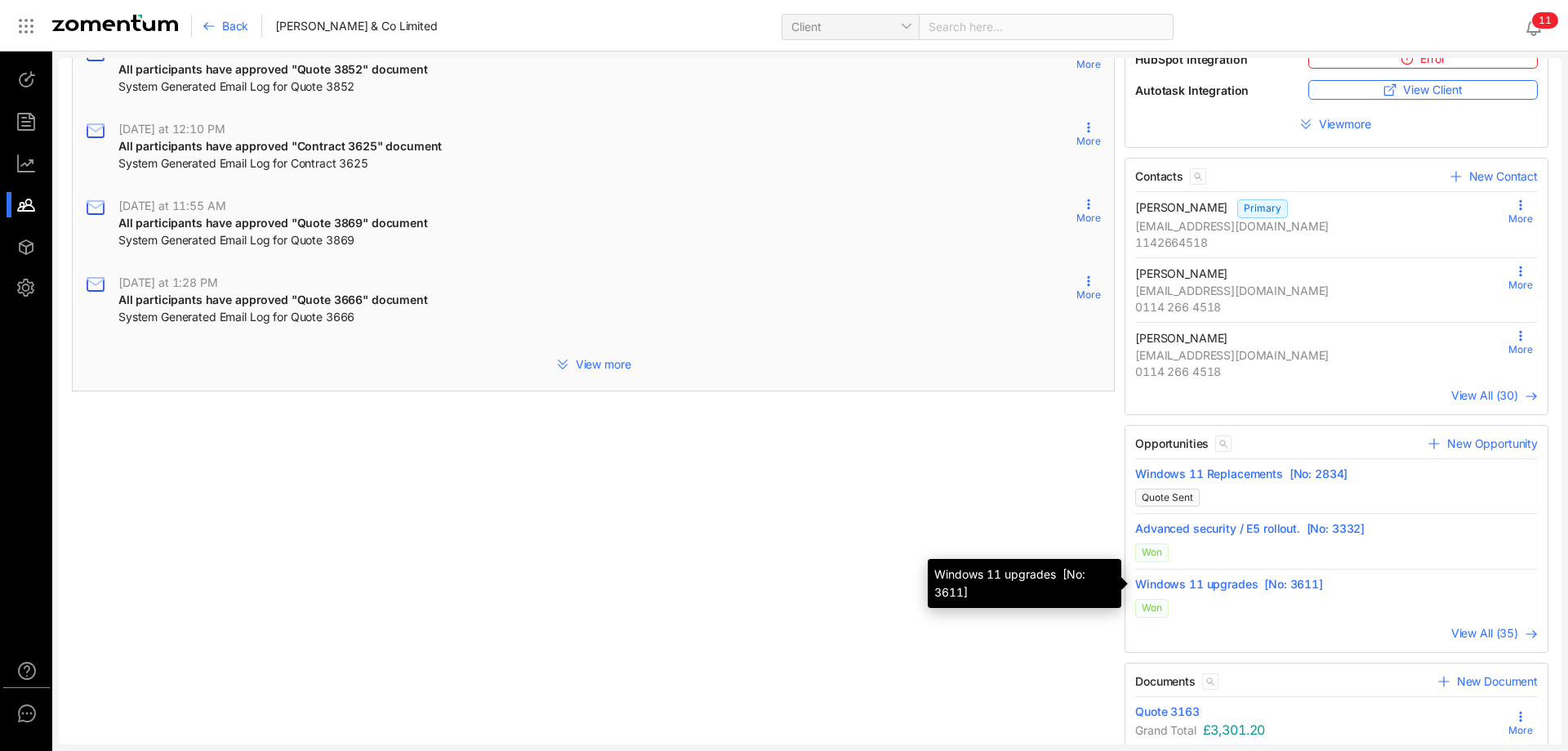
click at [1235, 580] on span "Windows 11 upgrades [No: 3611]" at bounding box center [1336, 584] width 402 height 16
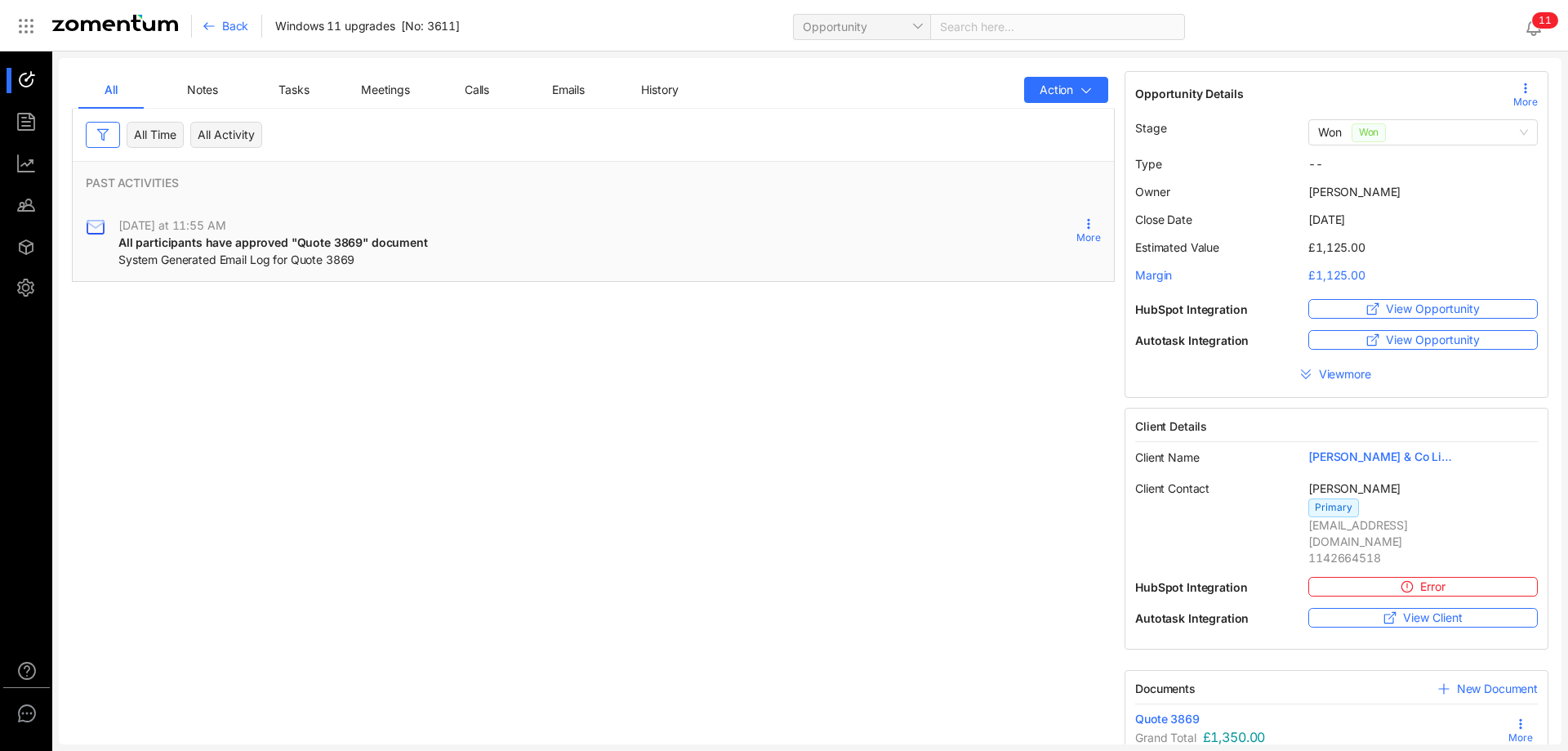
scroll to position [25, 0]
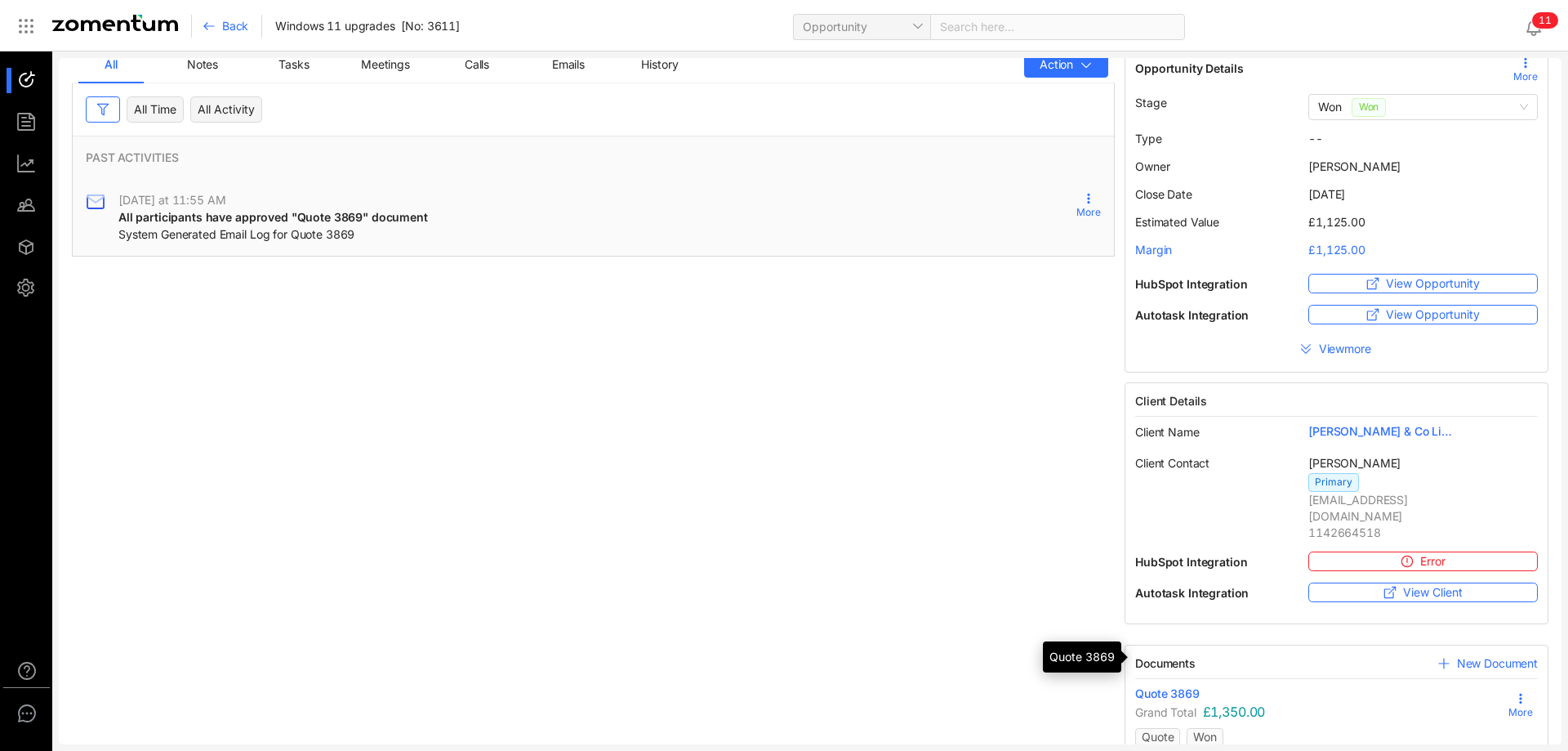
click at [1168, 685] on span "Quote 3869" at bounding box center [1167, 693] width 64 height 16
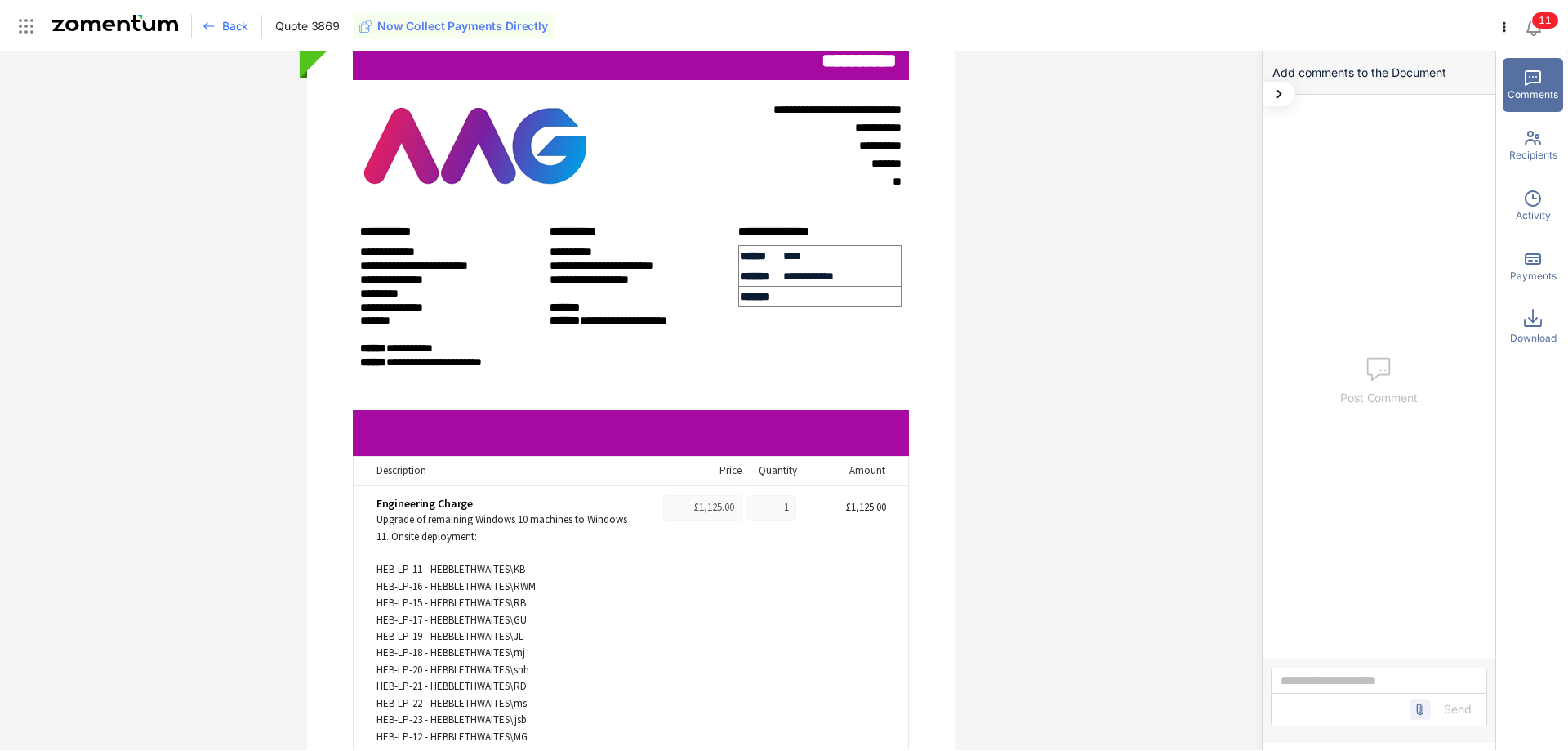
scroll to position [167, 0]
